Goal: Task Accomplishment & Management: Use online tool/utility

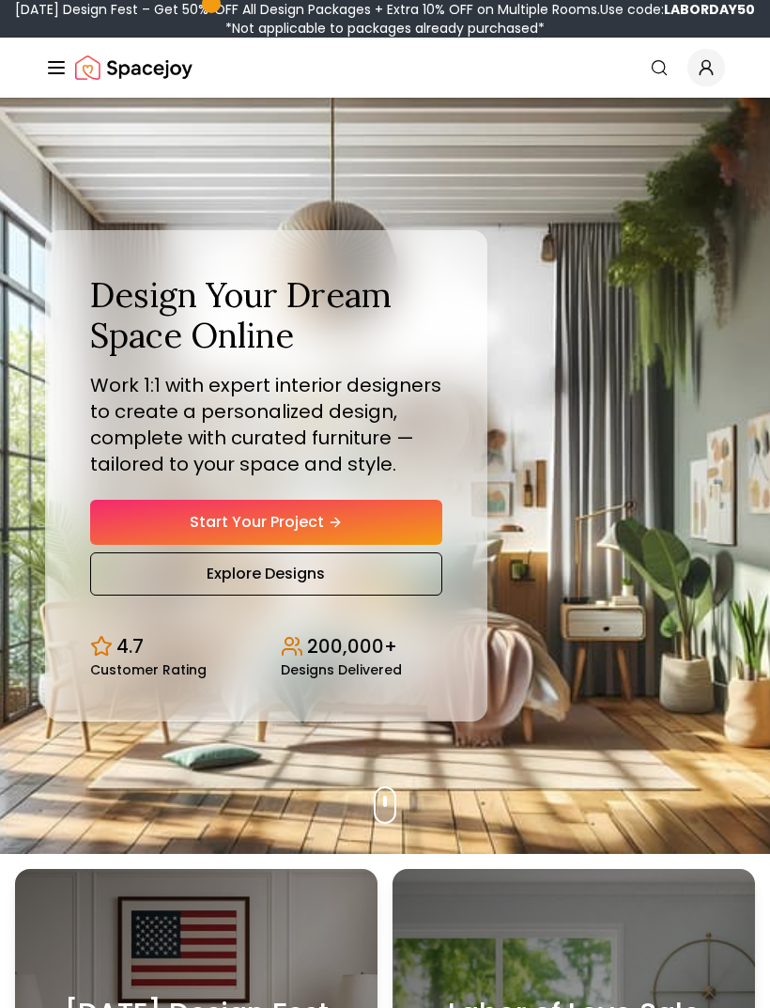
click at [340, 530] on icon "Hero section" at bounding box center [335, 522] width 15 height 15
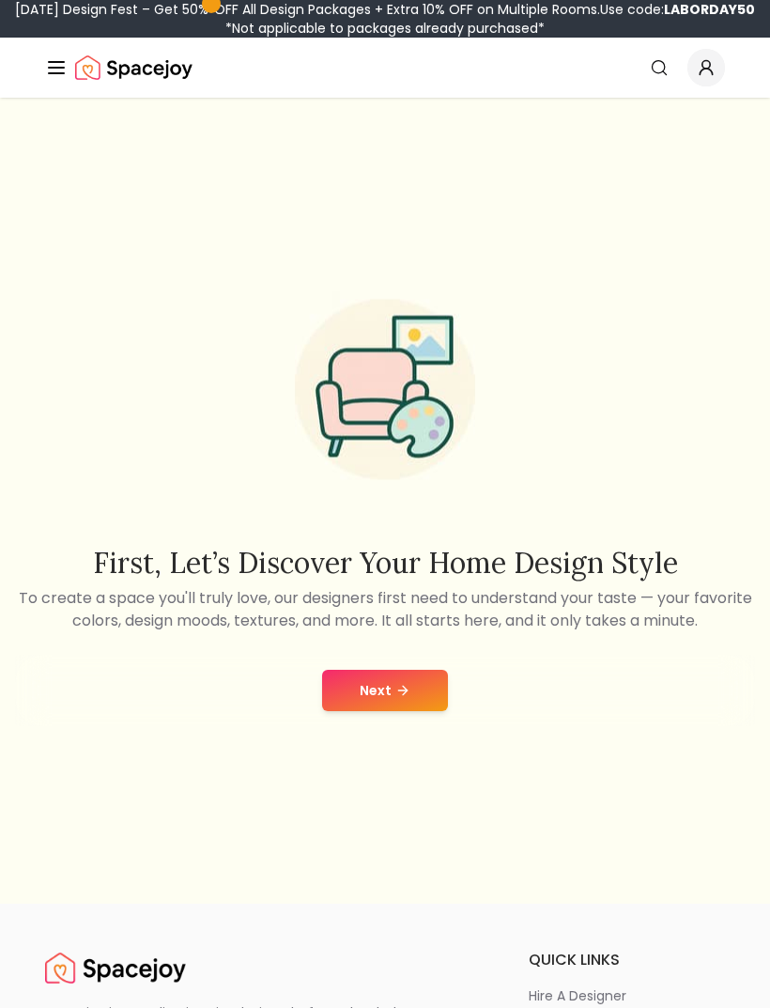
click at [393, 711] on button "Next" at bounding box center [385, 690] width 126 height 41
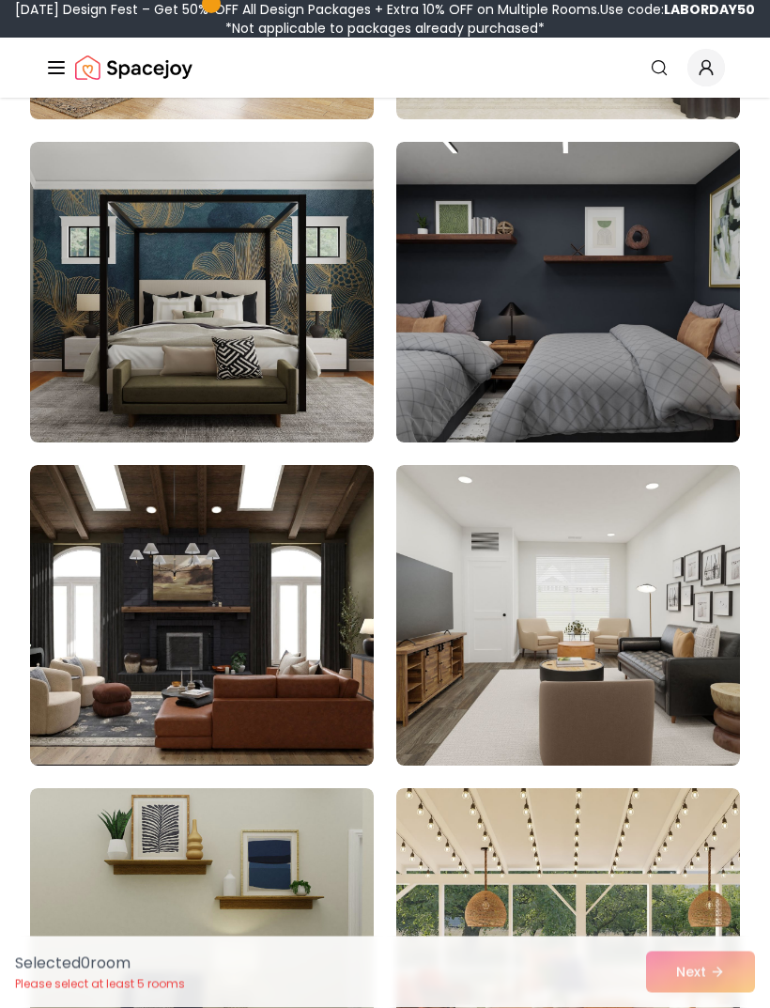
scroll to position [555, 0]
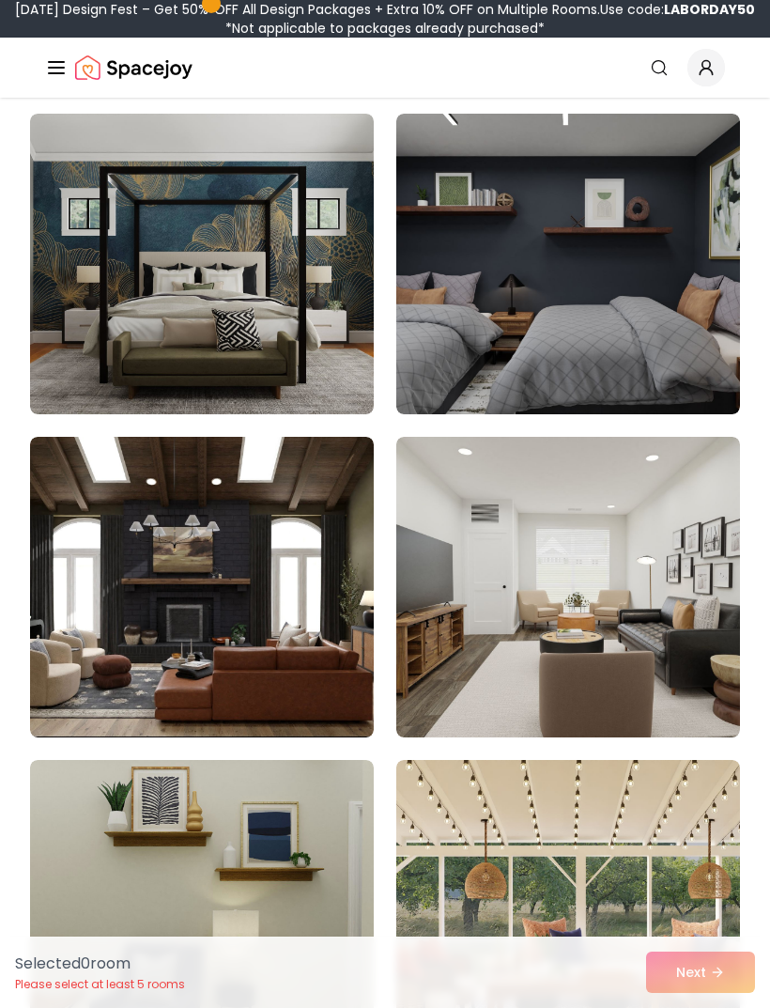
click at [255, 313] on img at bounding box center [202, 264] width 344 height 301
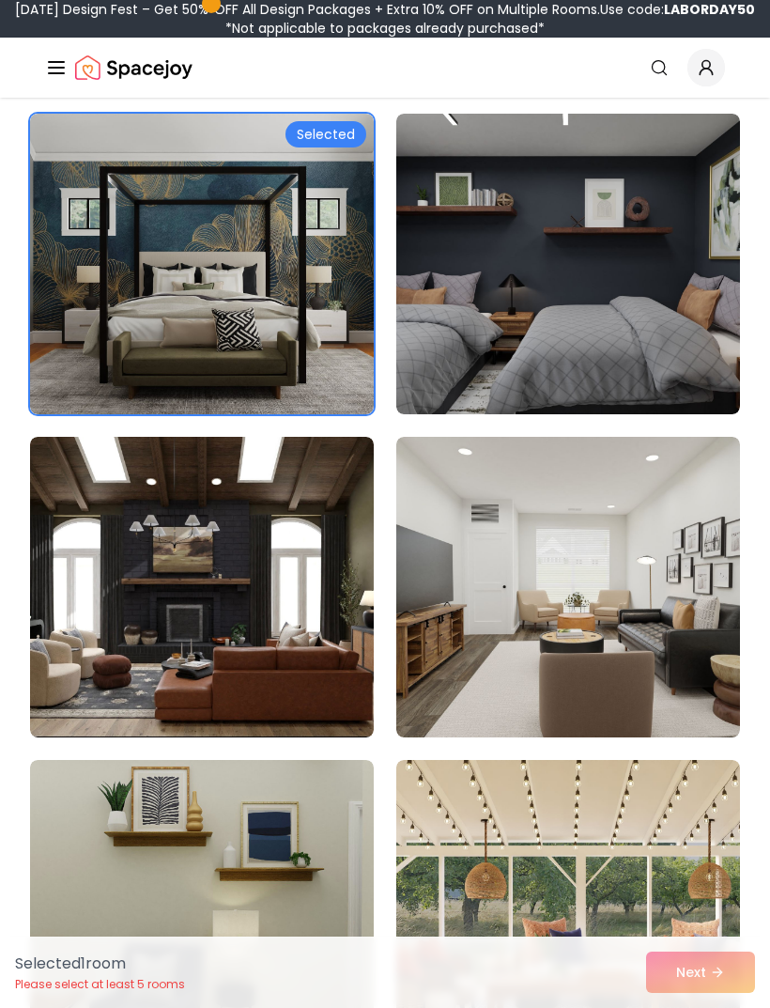
click at [331, 144] on div "Selected" at bounding box center [325, 134] width 81 height 26
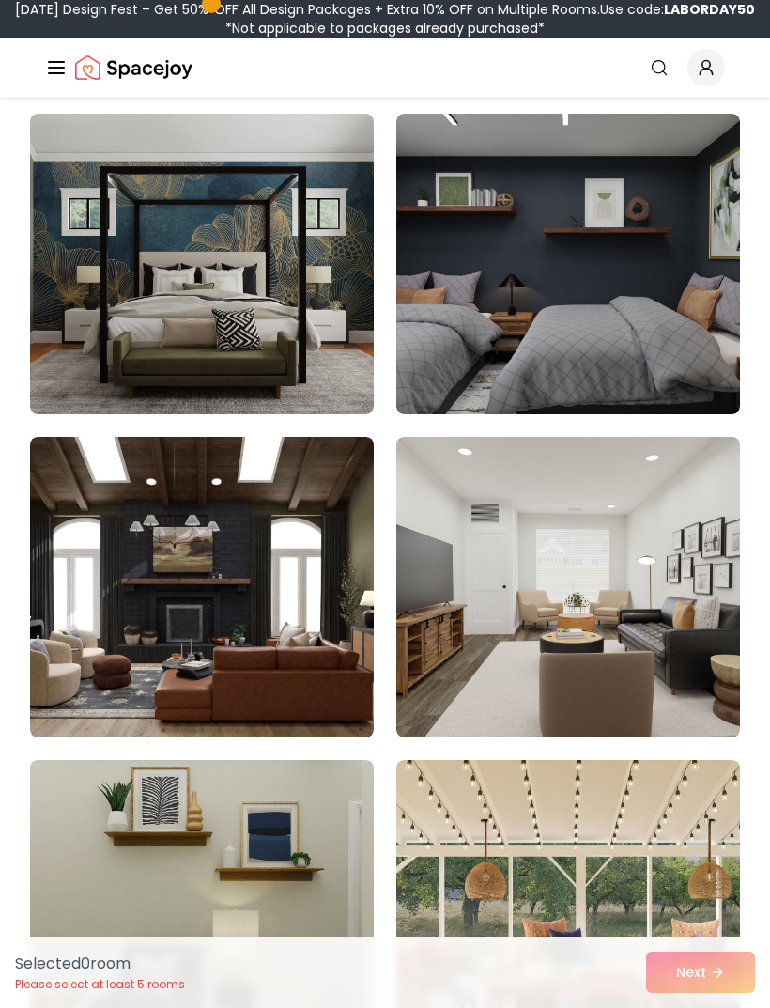
click at [242, 264] on img at bounding box center [202, 264] width 344 height 301
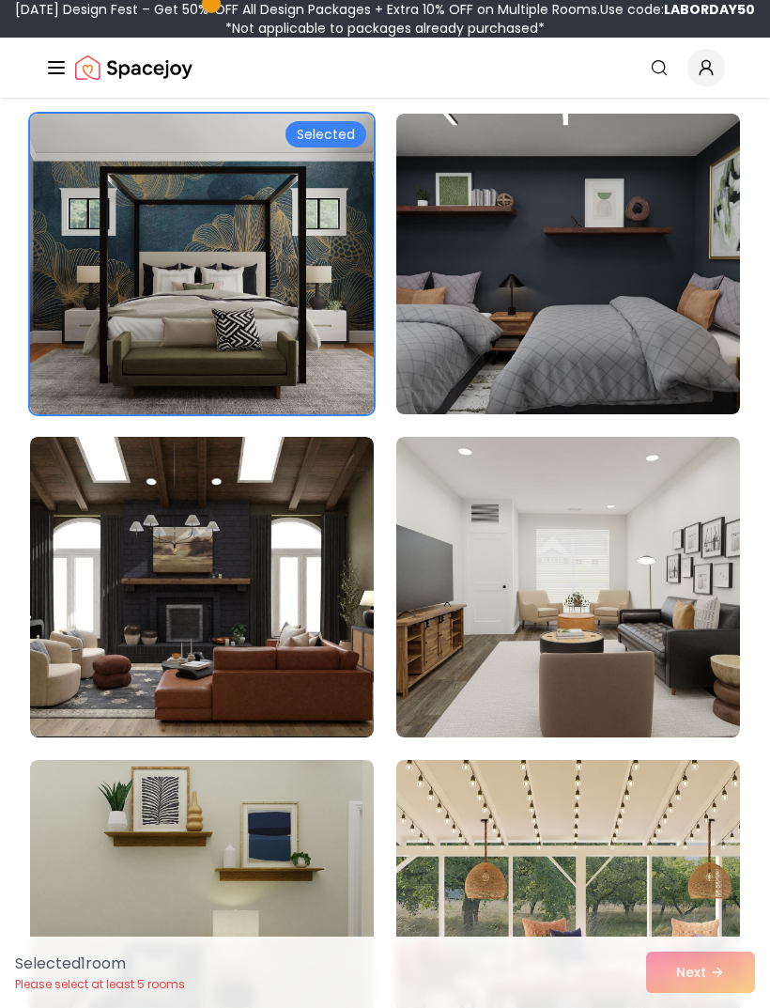
click at [327, 142] on div "Selected" at bounding box center [325, 134] width 81 height 26
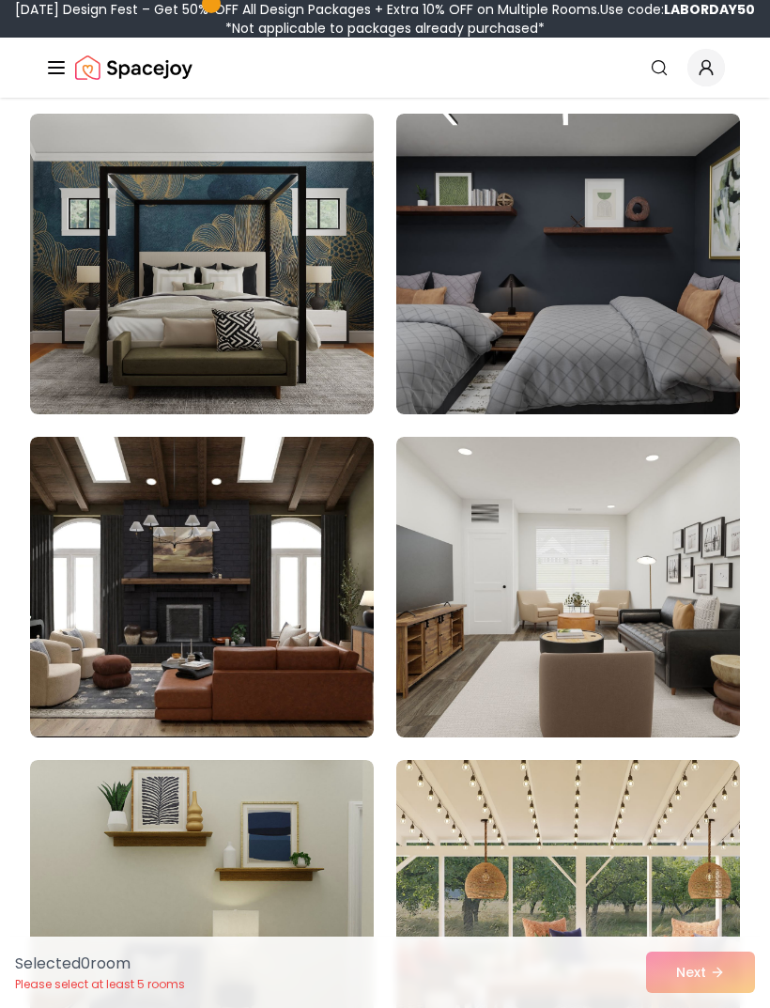
click at [129, 325] on img at bounding box center [202, 264] width 344 height 301
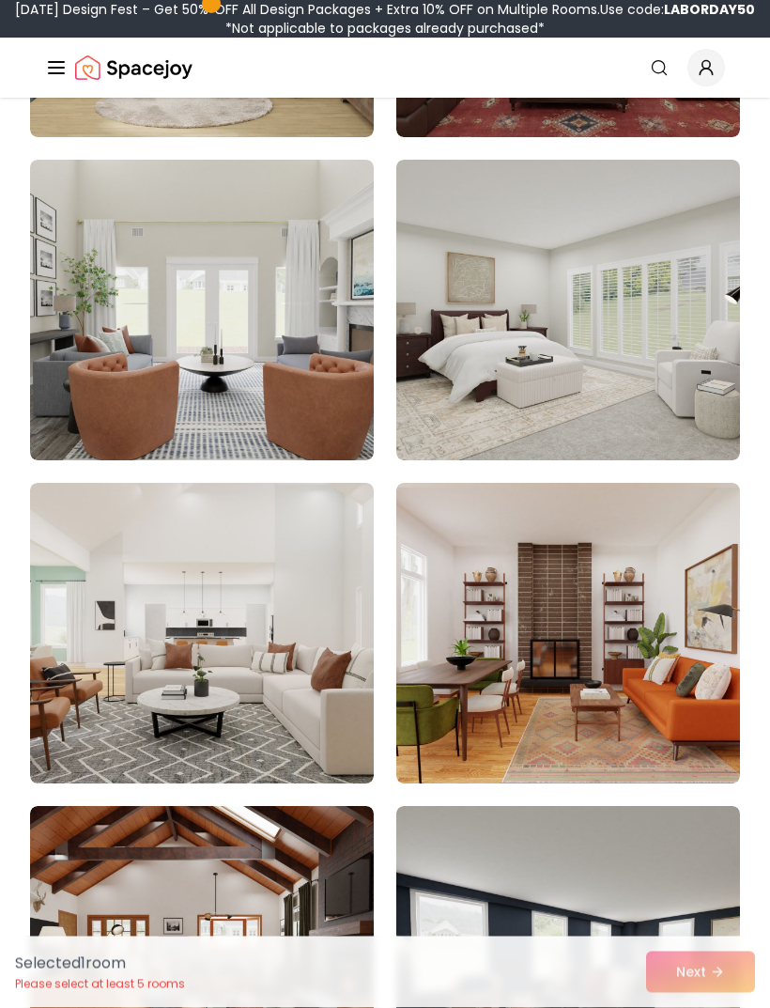
scroll to position [2472, 0]
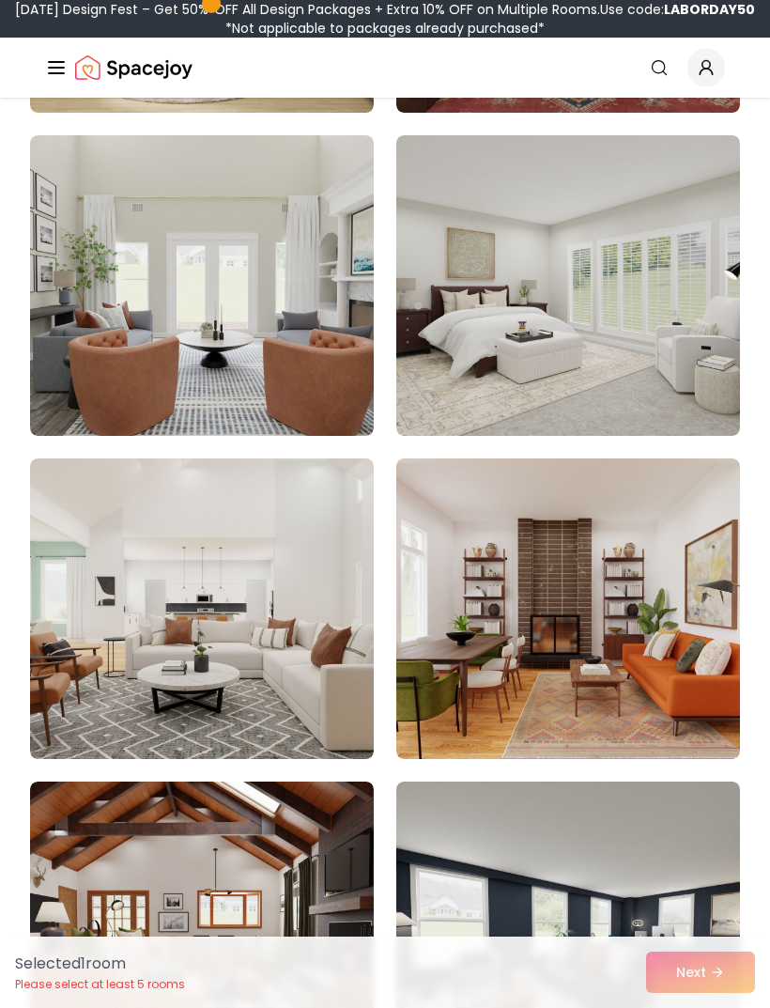
click at [624, 364] on img at bounding box center [568, 285] width 344 height 301
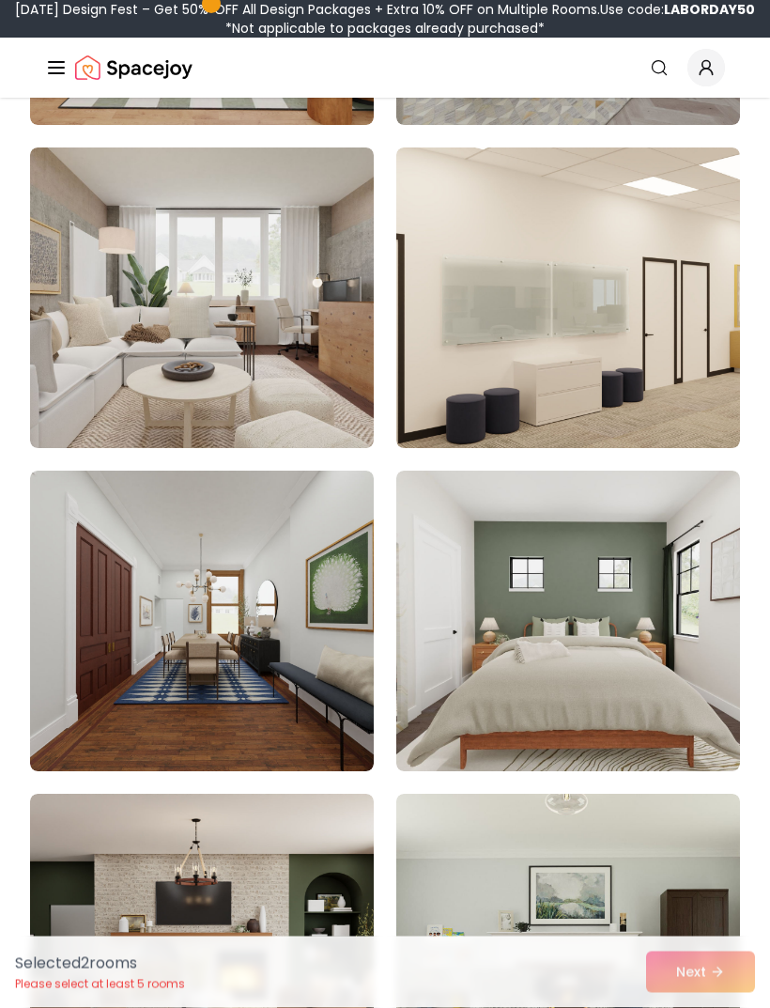
scroll to position [3532, 0]
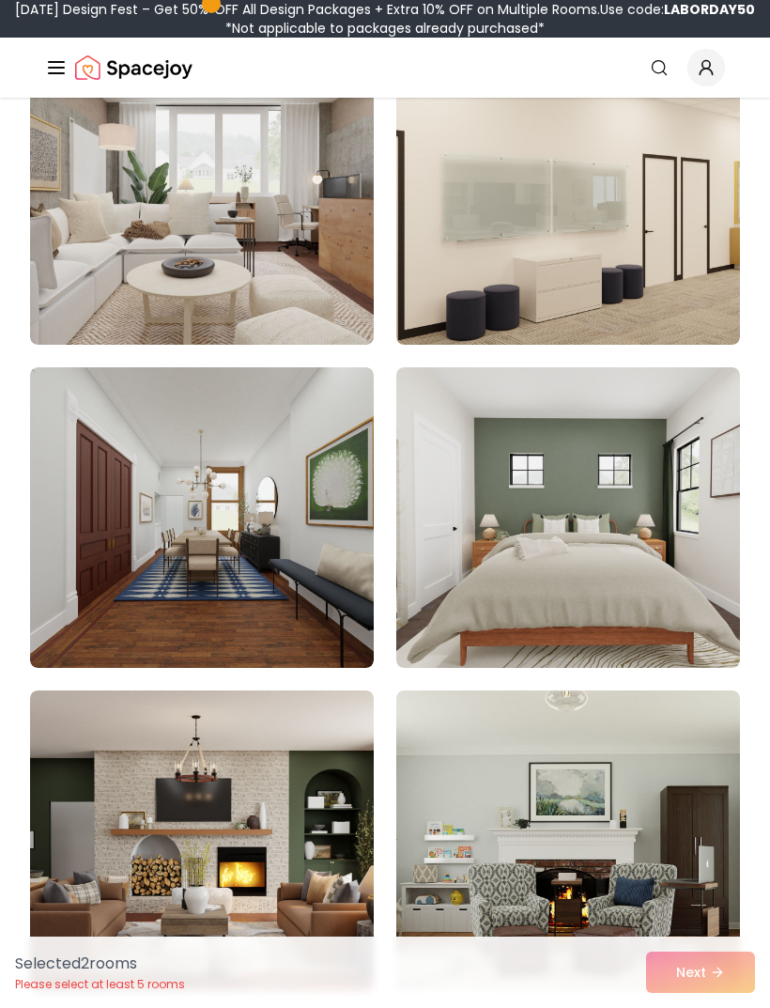
click at [672, 563] on img at bounding box center [568, 517] width 344 height 301
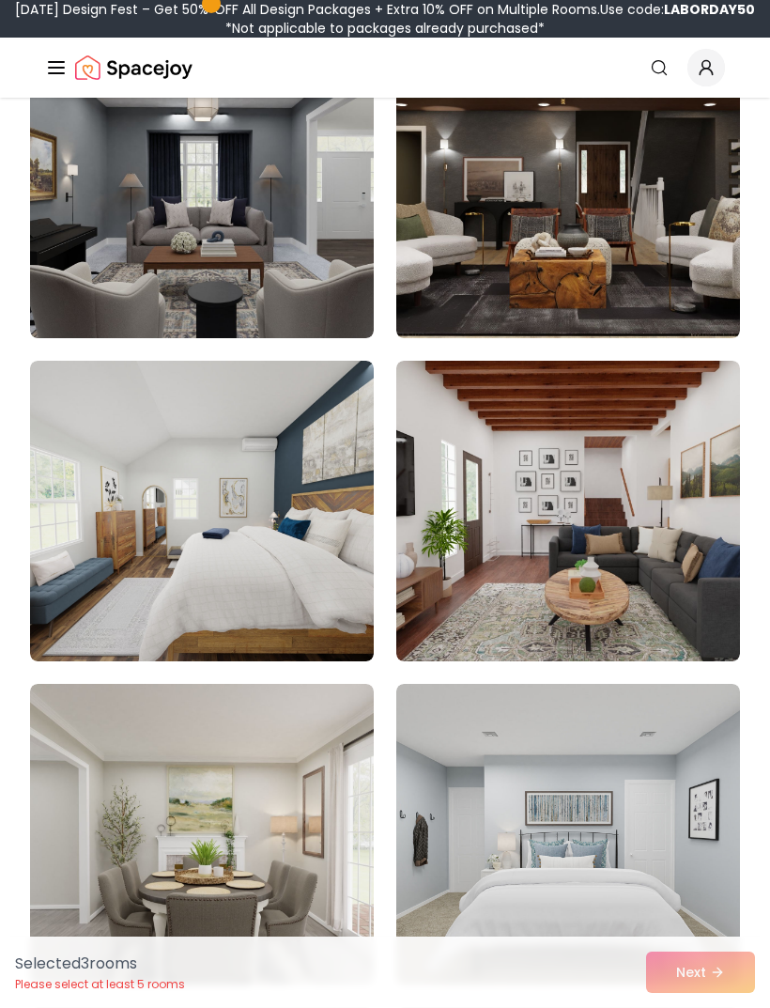
scroll to position [6771, 0]
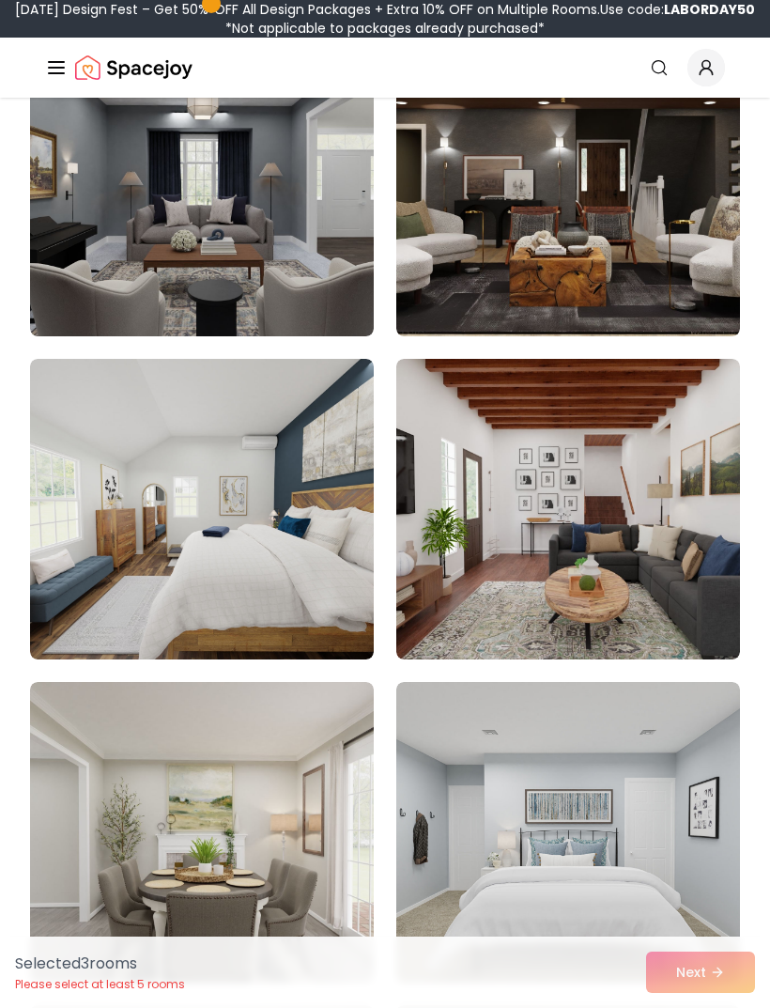
click at [274, 575] on img at bounding box center [202, 509] width 344 height 301
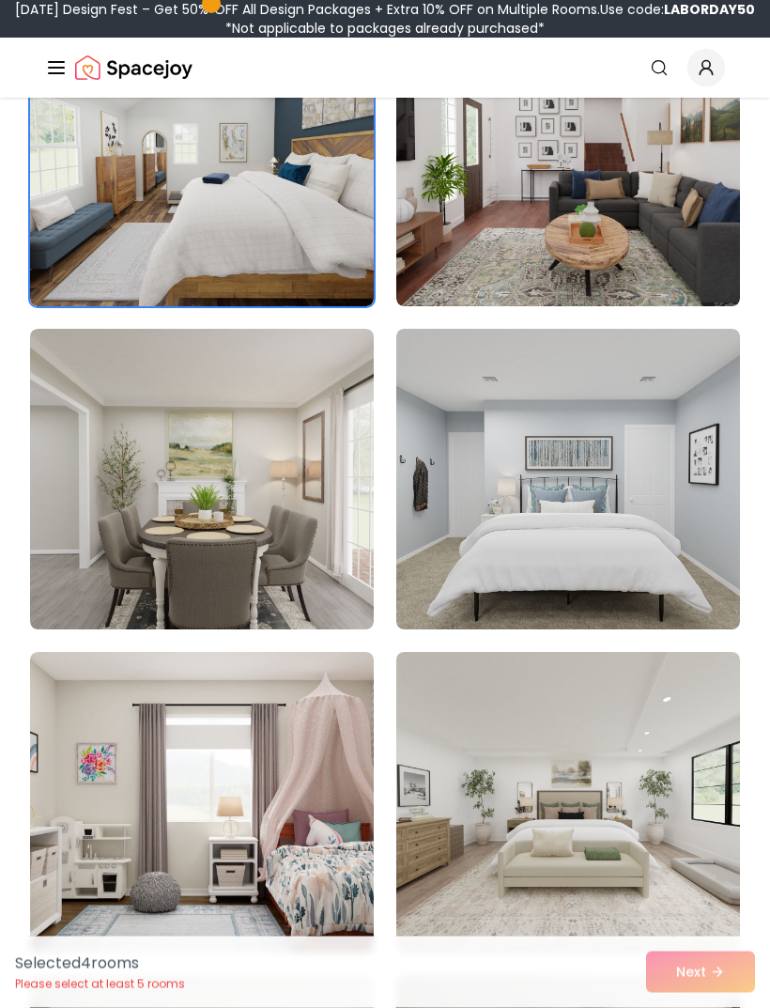
scroll to position [7124, 0]
click at [673, 576] on img at bounding box center [568, 479] width 344 height 301
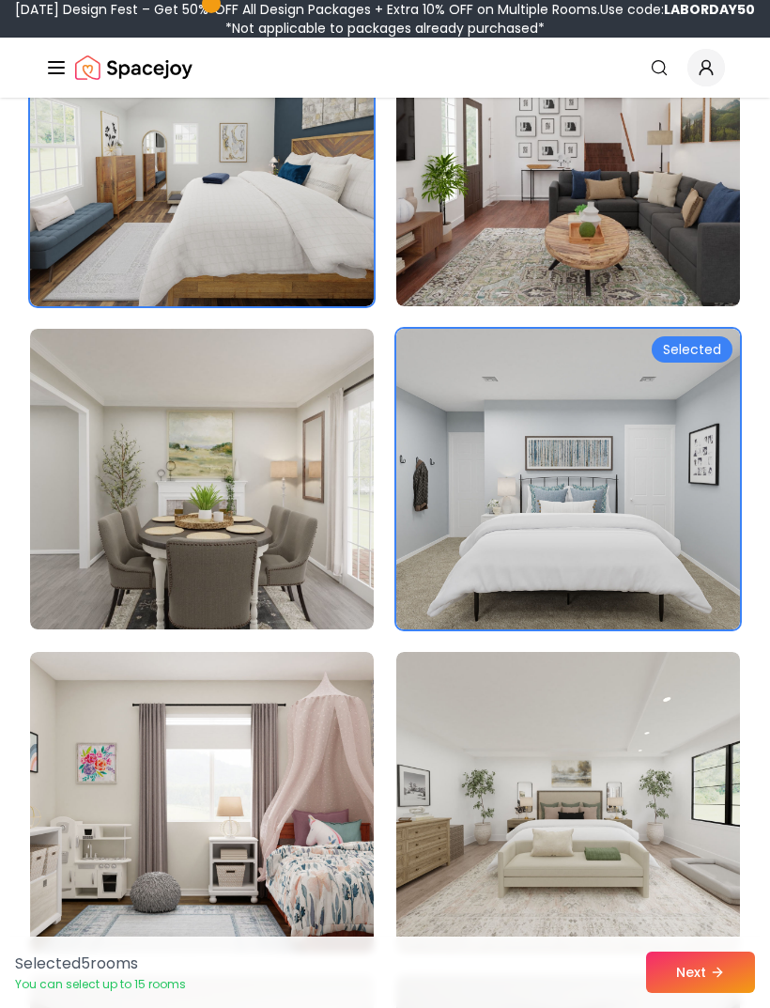
click at [728, 993] on button "Next" at bounding box center [700, 971] width 109 height 41
